Goal: Find specific page/section: Find specific page/section

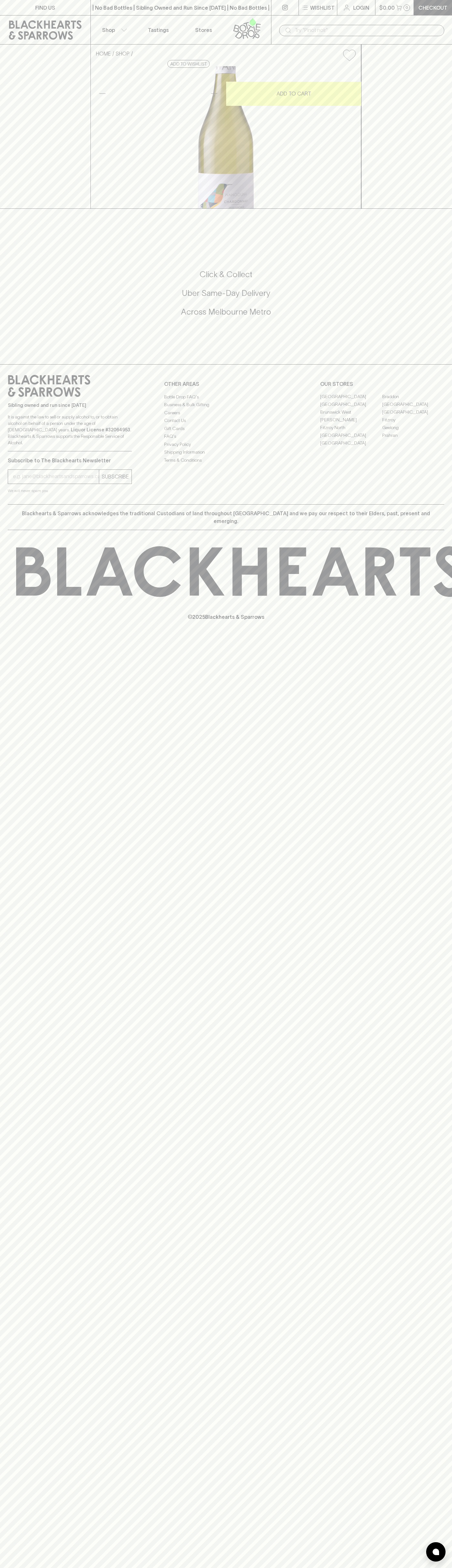
click at [413, 408] on link "[GEOGRAPHIC_DATA]" at bounding box center [413, 404] width 62 height 8
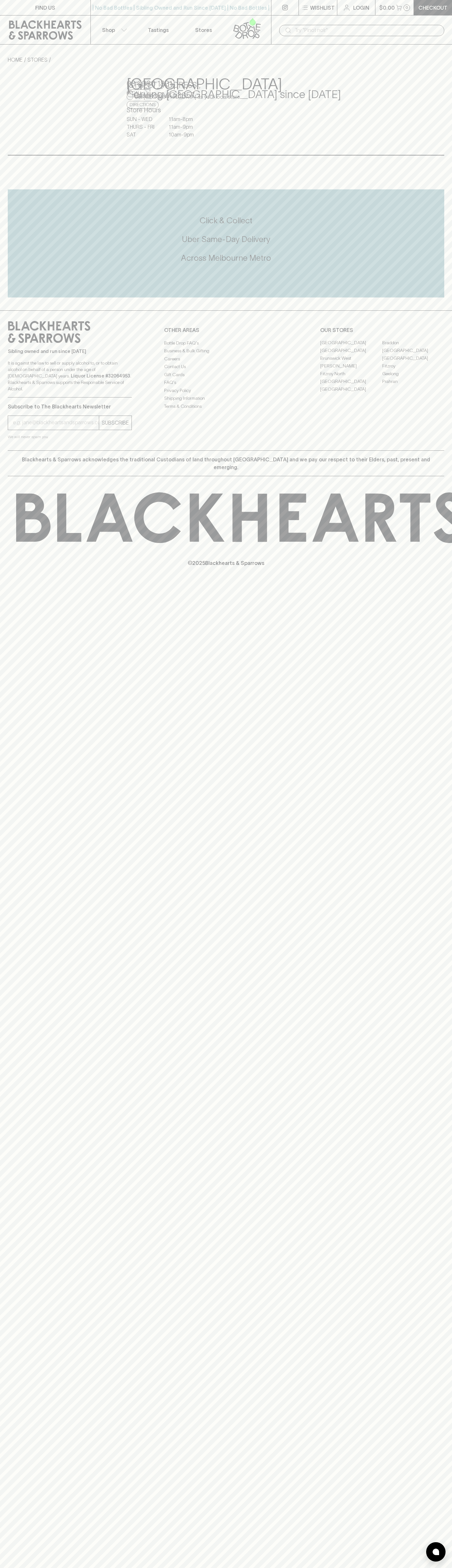
click at [169, 1] on div "| No Bad Bottles | Sibling Owned and Run Since 2006 | No Bad Bottles | Sibling …" at bounding box center [180, 7] width 181 height 15
click at [426, 1137] on div "FIND US | No Bad Bottles | Sibling Owned and Run Since 2006 | No Bad Bottles | …" at bounding box center [226, 784] width 452 height 1568
click at [124, 1567] on html "FIND US | No Bad Bottles | Sibling Owned and Run Since 2006 | No Bad Bottles | …" at bounding box center [226, 784] width 452 height 1568
click at [20, 58] on link "HOME" at bounding box center [15, 60] width 15 height 6
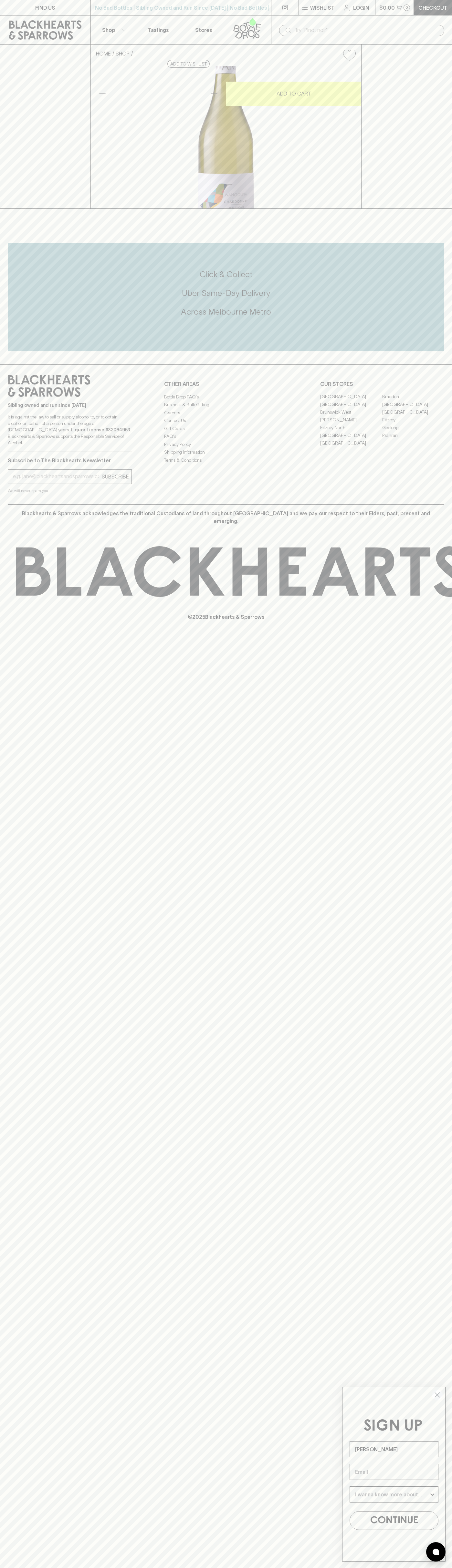
type input "[PERSON_NAME]"
